Goal: Task Accomplishment & Management: Manage account settings

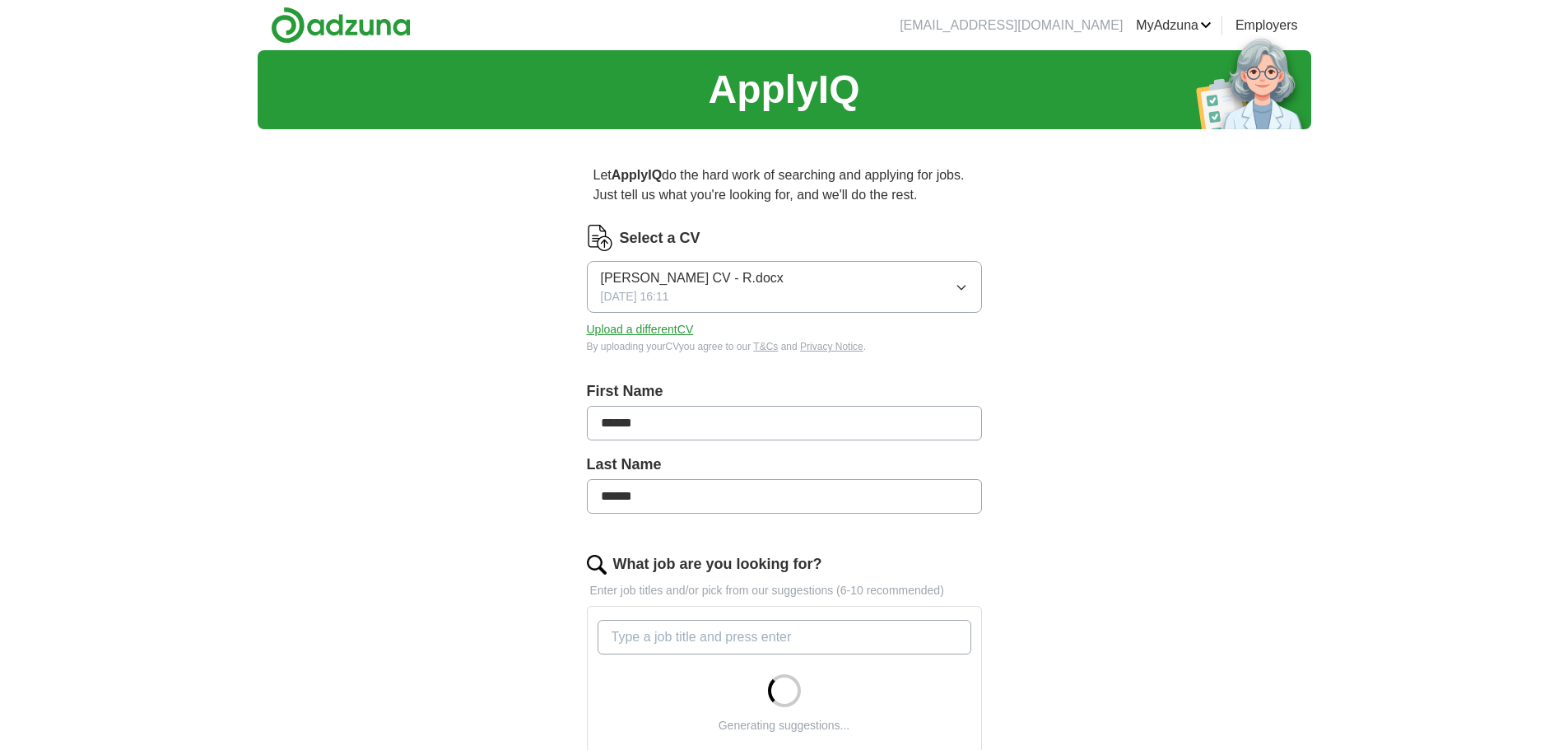
click at [796, 286] on button "[PERSON_NAME] CV - R.docx [DATE] 16:11" at bounding box center [784, 286] width 395 height 51
click at [796, 286] on button "[PERSON_NAME] CV - R.docx [DATE] 16:11" at bounding box center [784, 286] width 395 height 51
click at [672, 327] on button "Upload a different CV" at bounding box center [640, 329] width 107 height 17
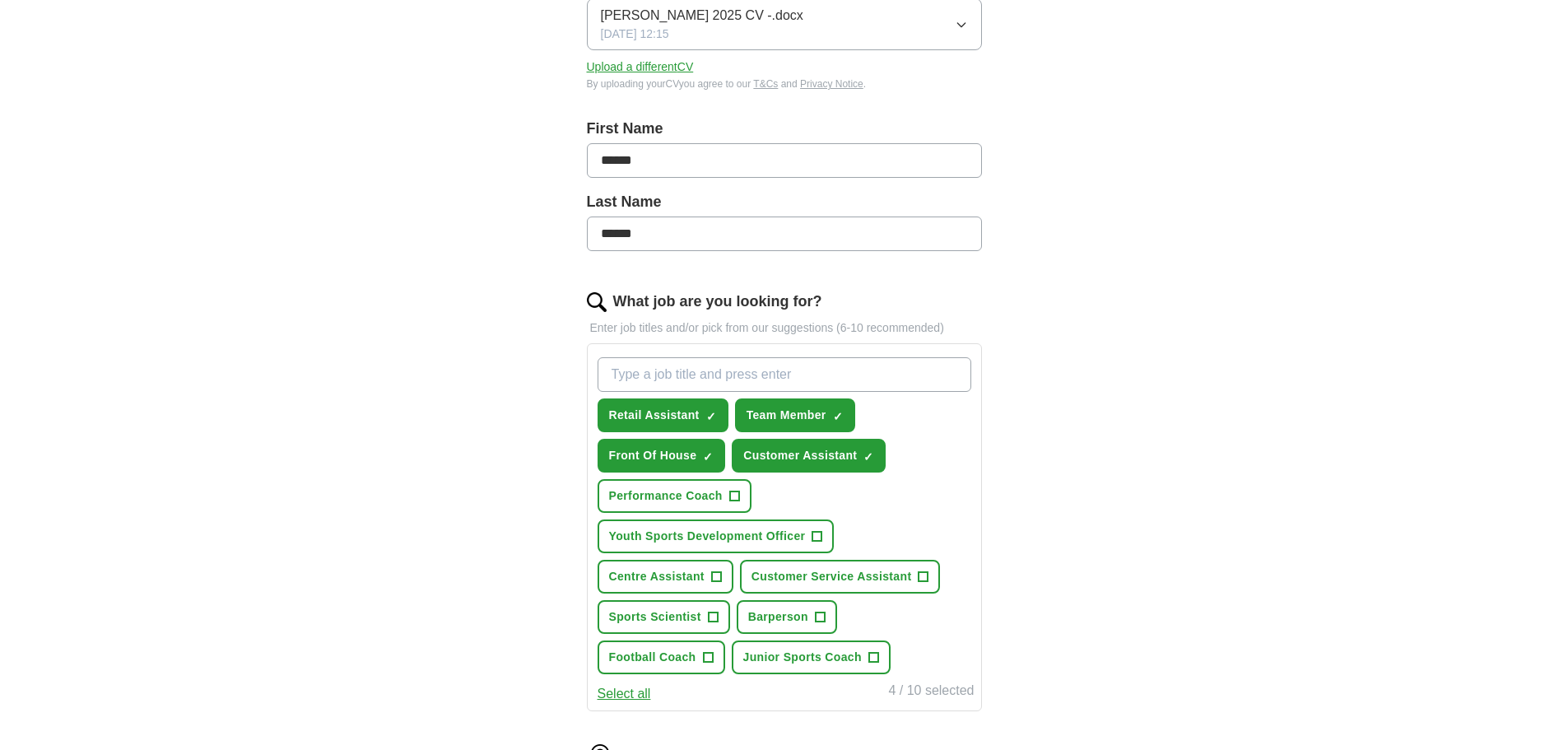
scroll to position [329, 0]
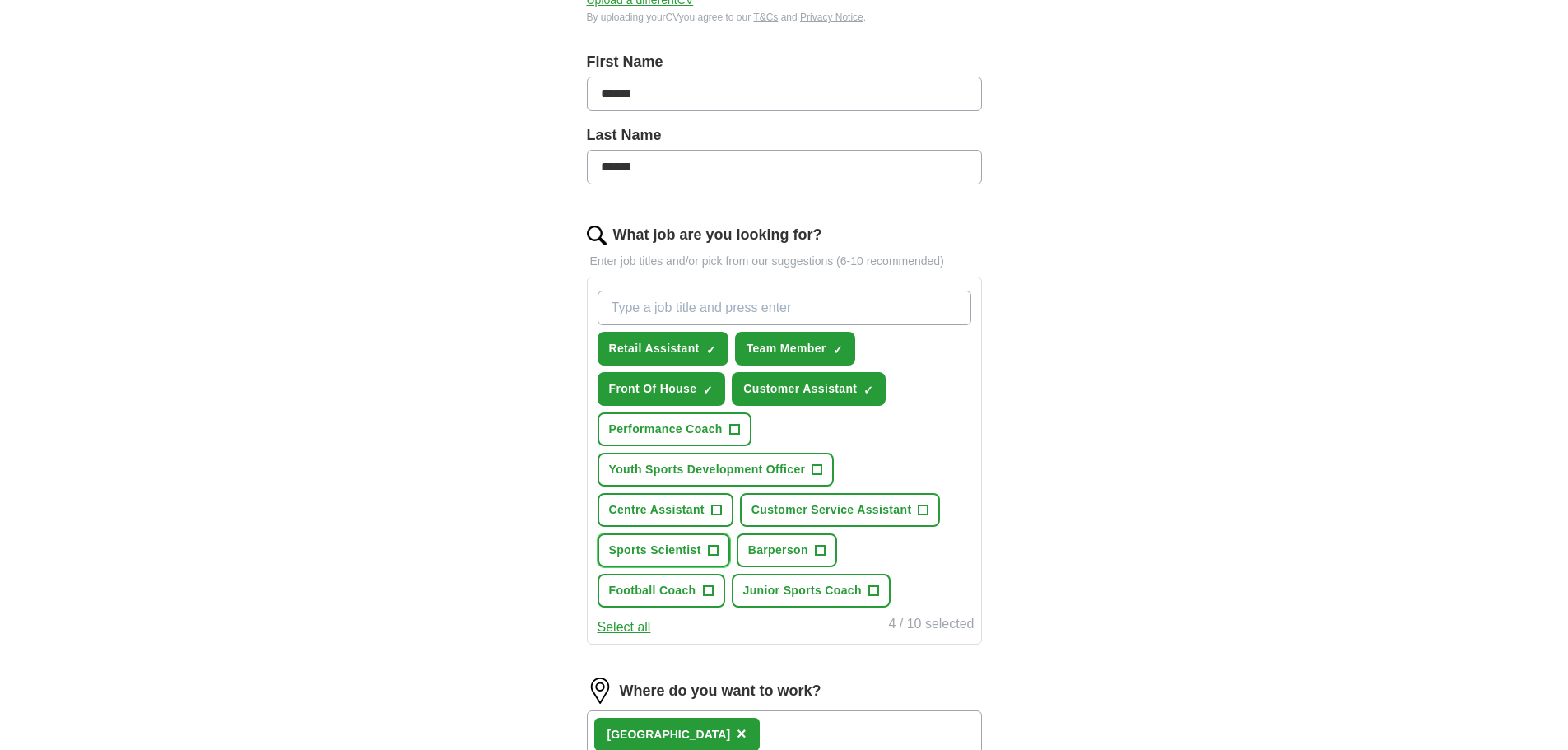
click at [715, 548] on span "+" at bounding box center [713, 551] width 10 height 13
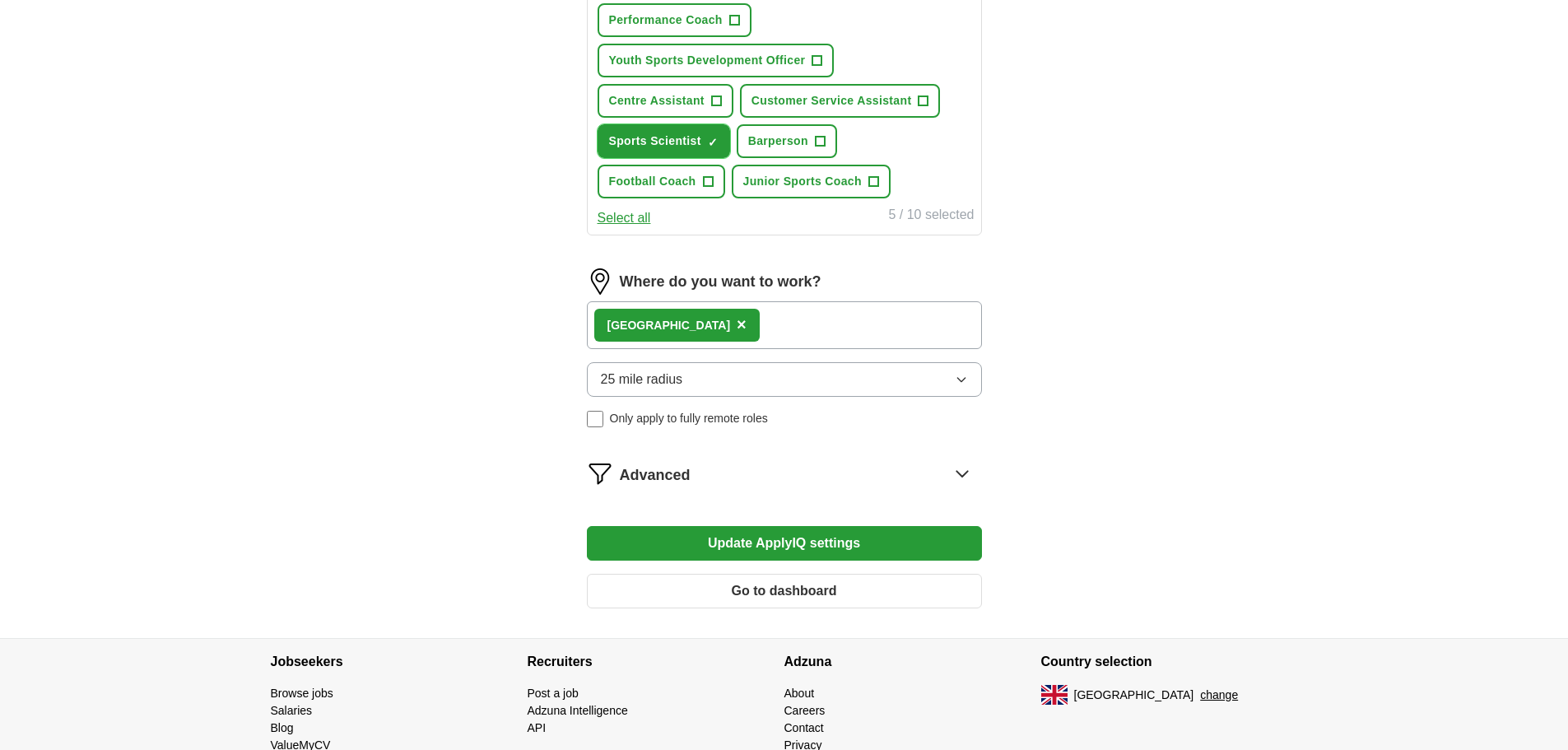
scroll to position [740, 0]
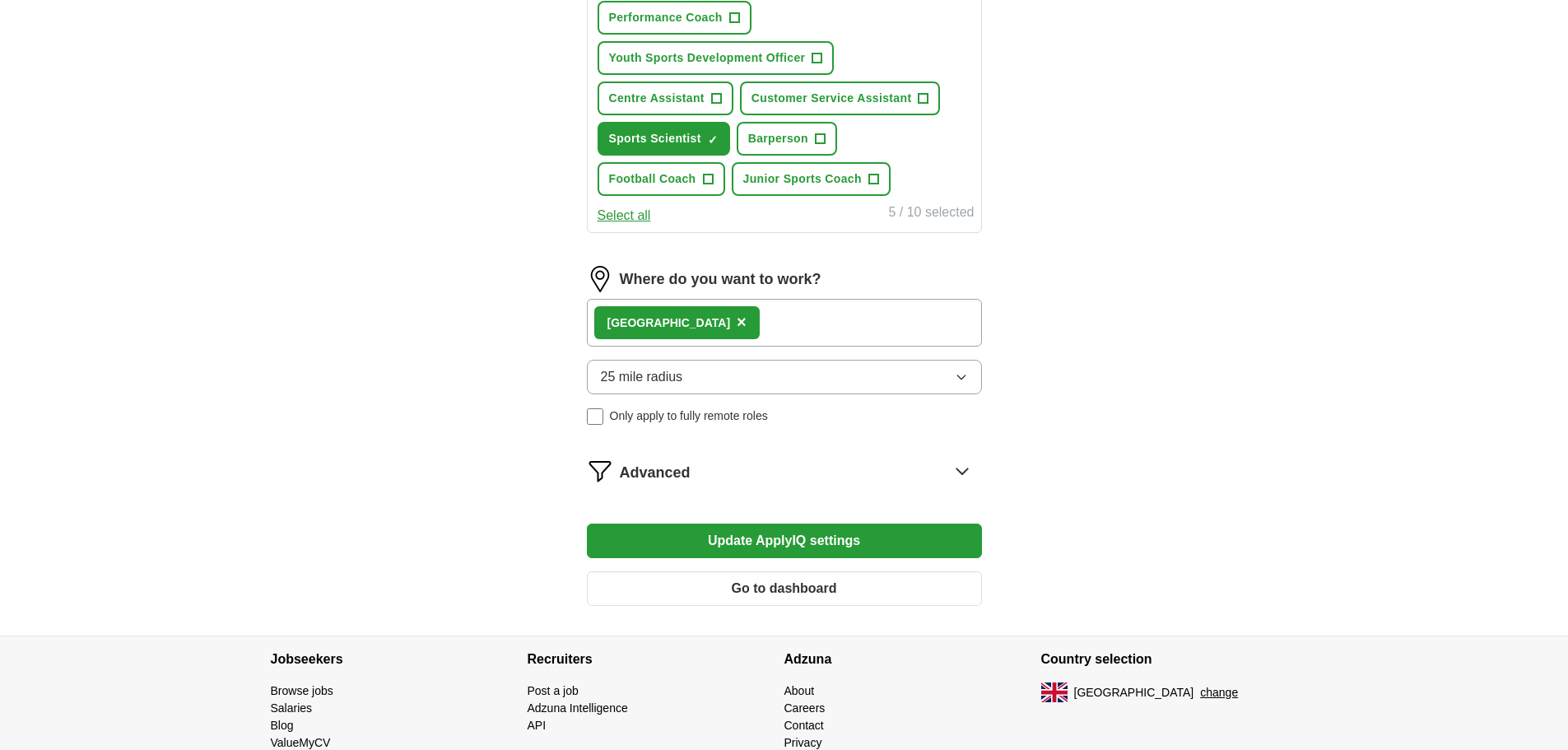
click at [738, 540] on button "Update ApplyIQ settings" at bounding box center [784, 541] width 395 height 34
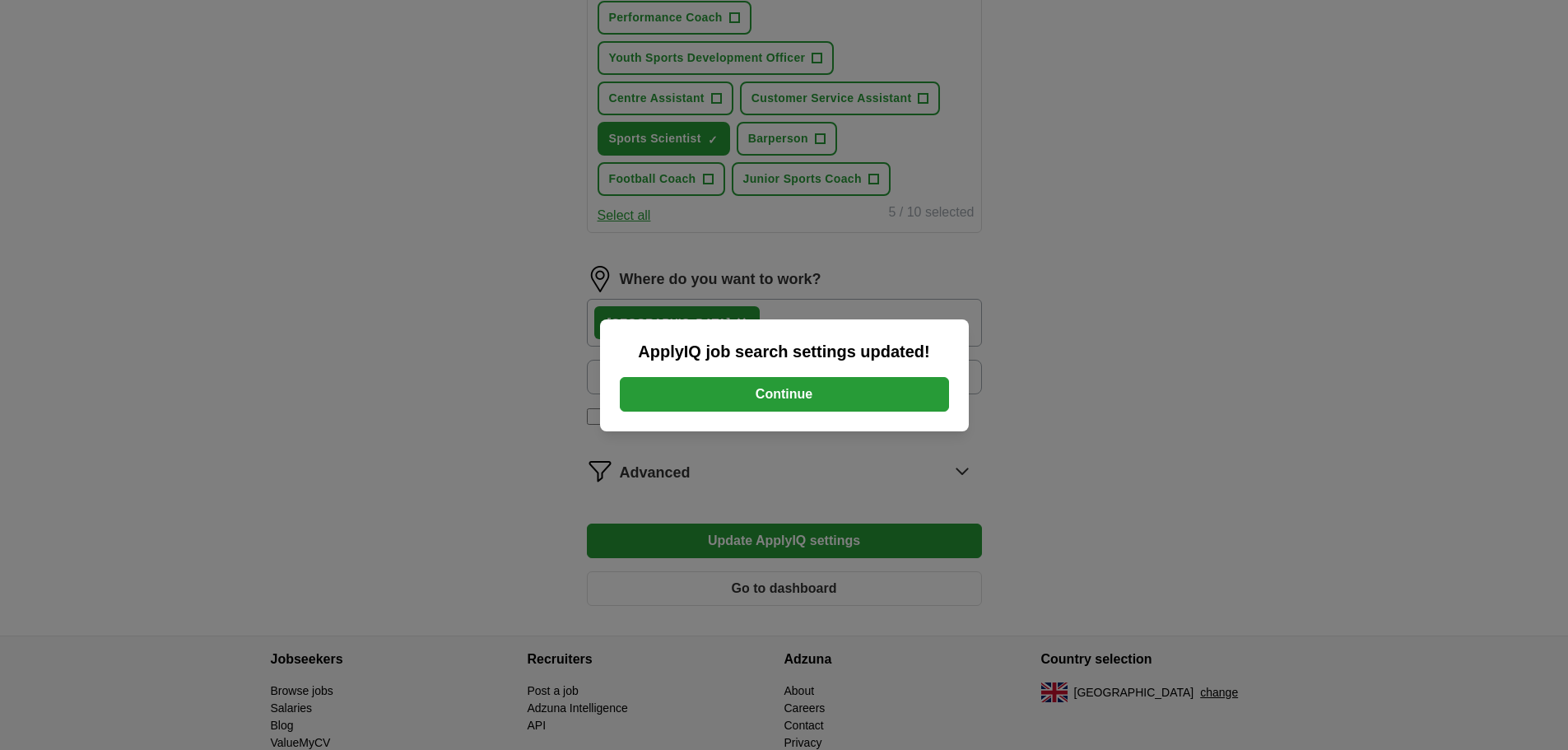
click at [770, 391] on button "Continue" at bounding box center [784, 394] width 329 height 34
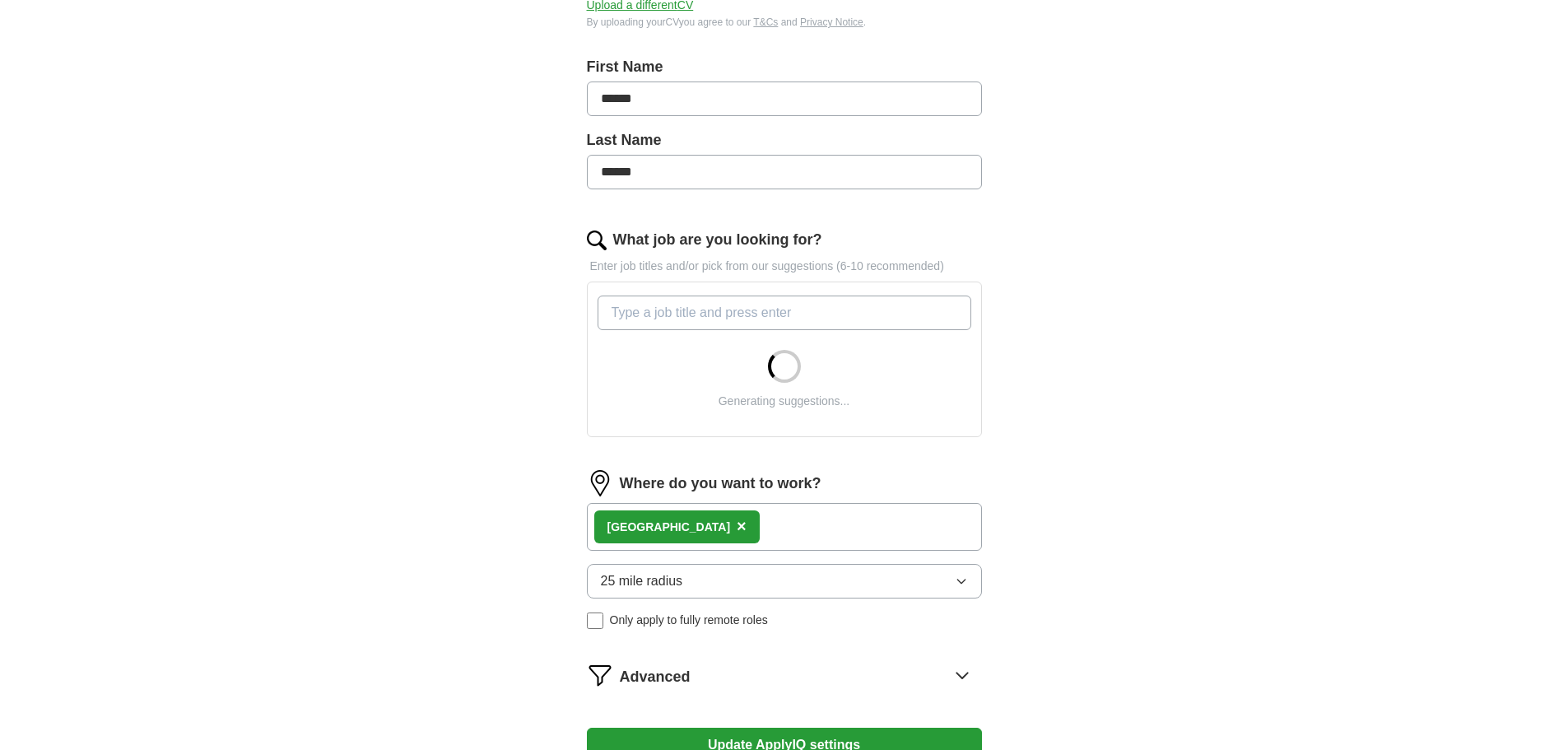
scroll to position [576, 0]
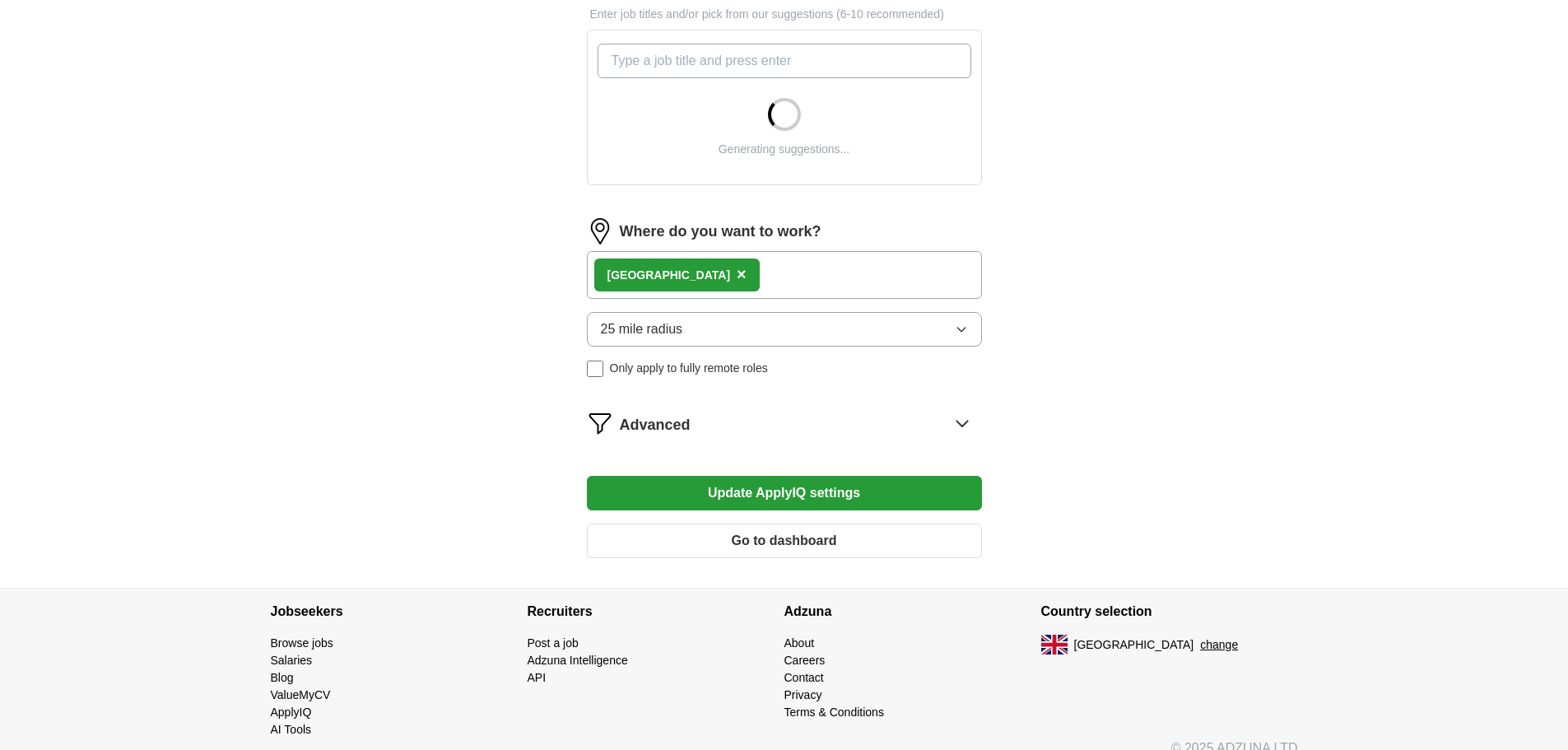
click at [822, 328] on button "25 mile radius" at bounding box center [784, 329] width 395 height 34
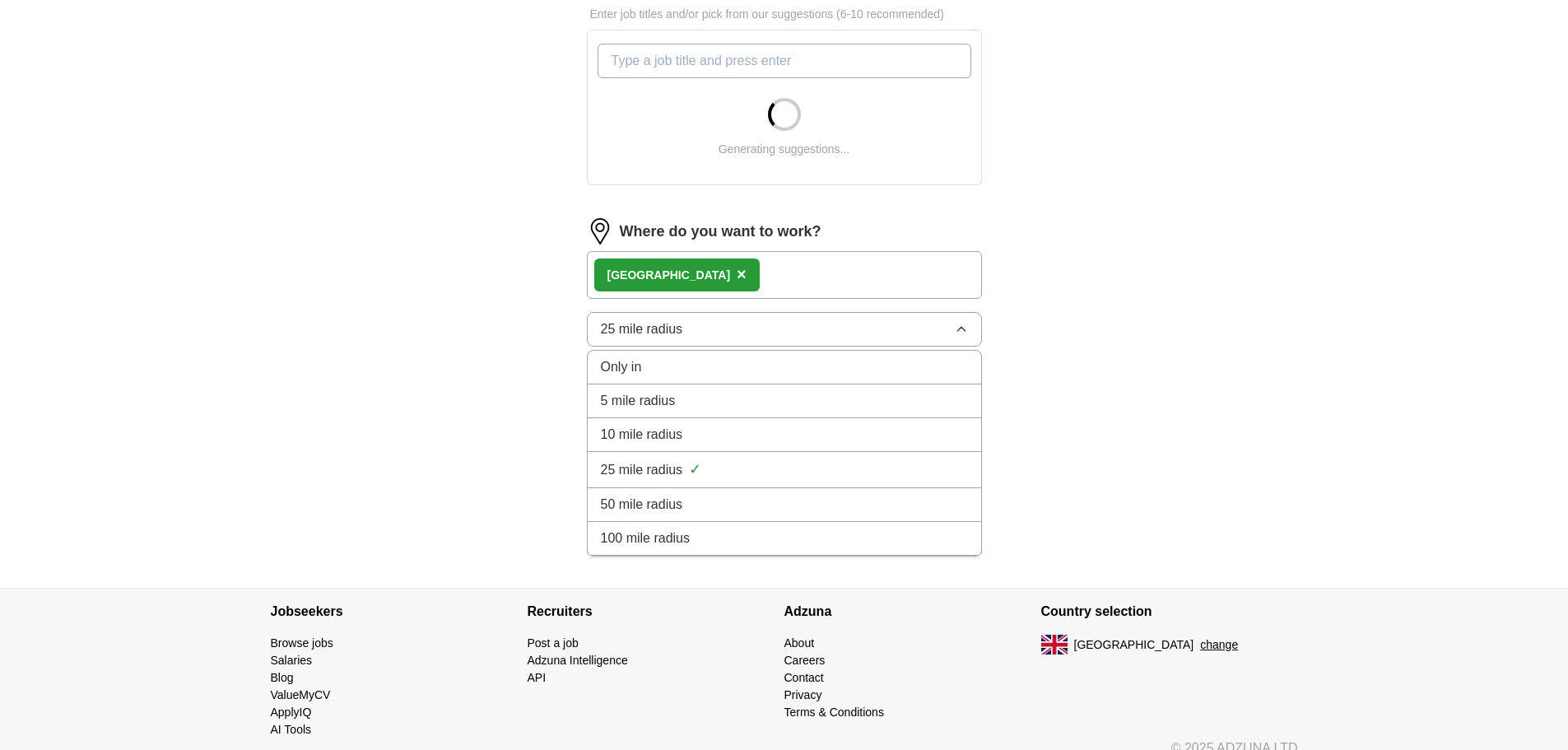
click at [721, 444] on li "10 mile radius" at bounding box center [784, 434] width 393 height 33
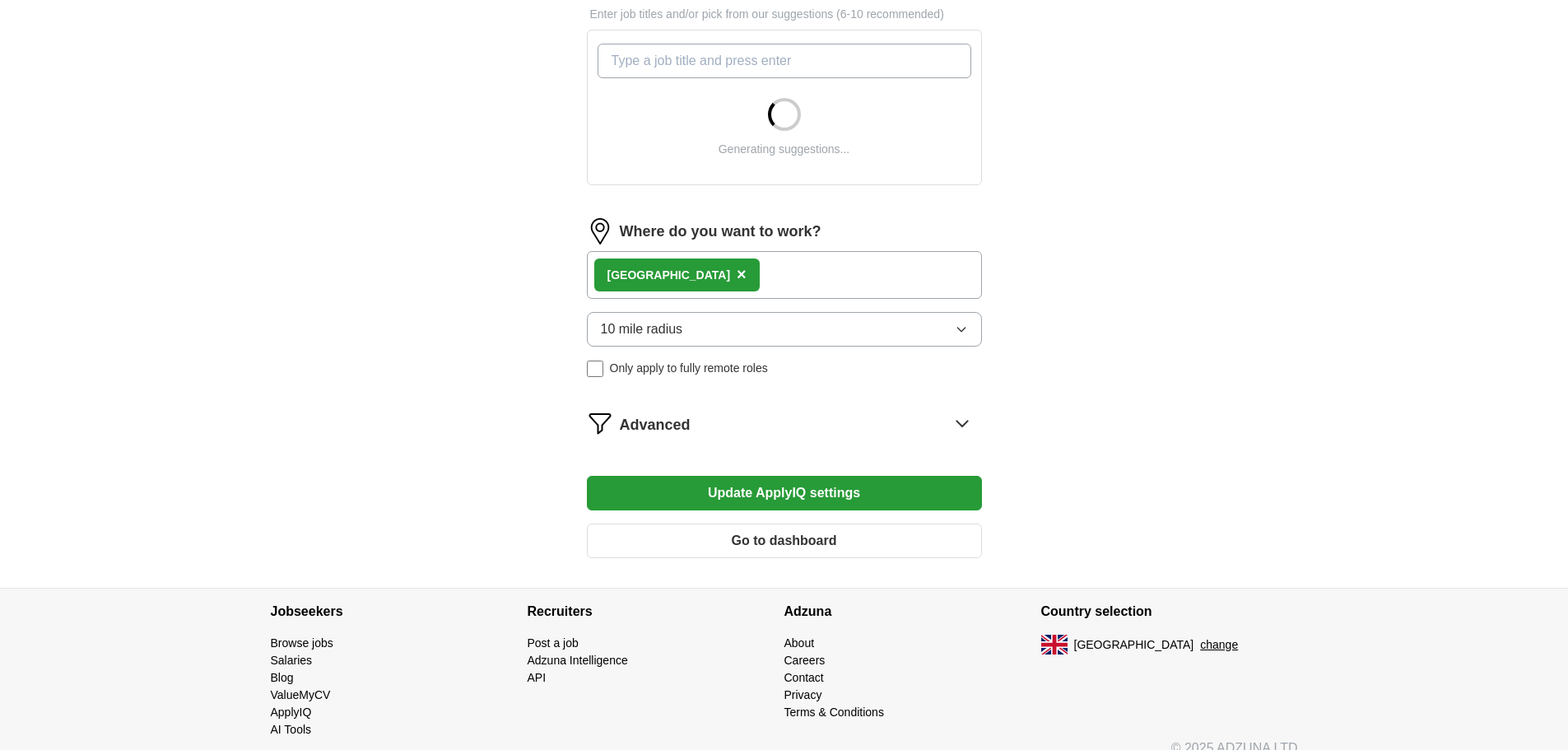
click at [739, 490] on button "Update ApplyIQ settings" at bounding box center [784, 493] width 395 height 34
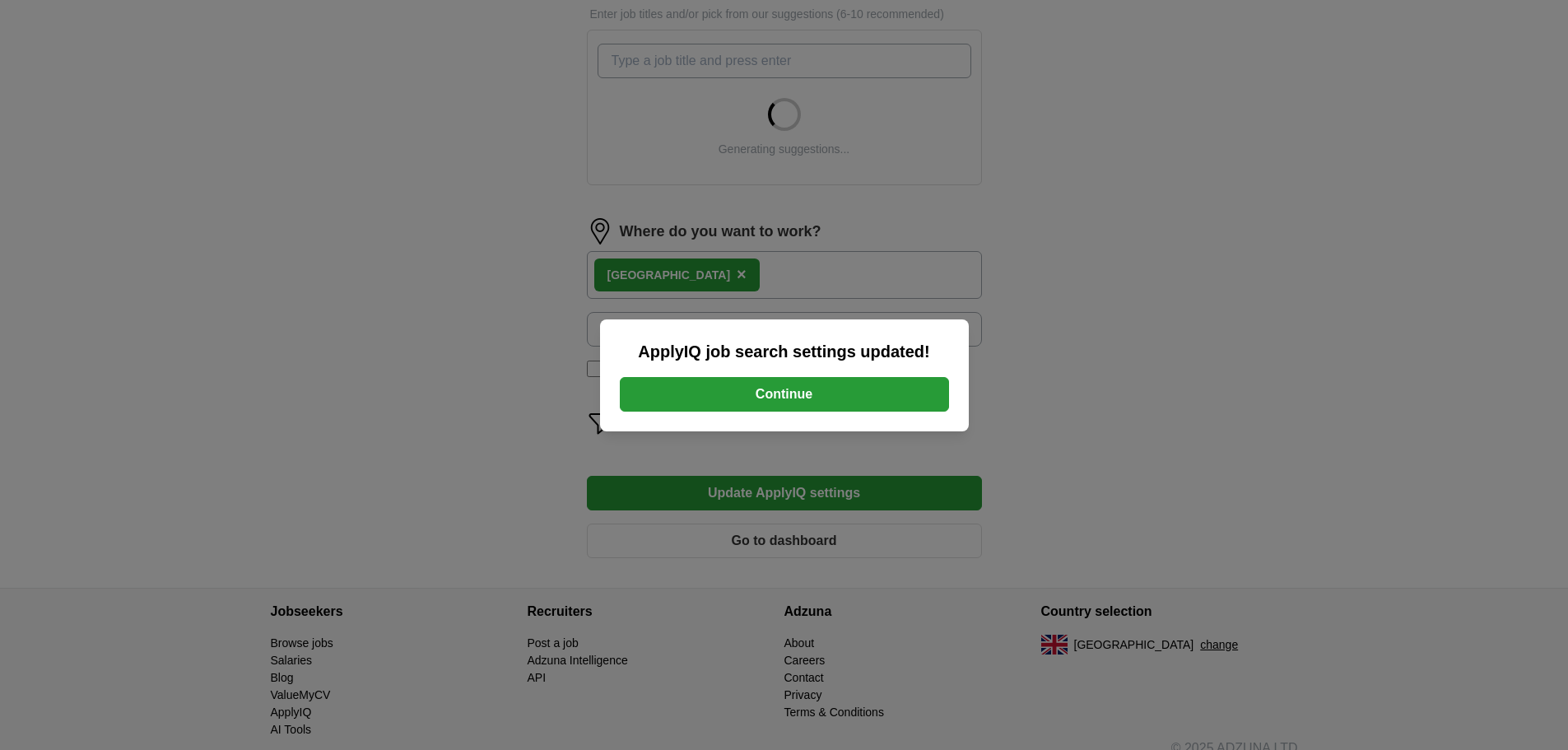
click at [770, 399] on button "Continue" at bounding box center [784, 394] width 329 height 34
